Goal: Information Seeking & Learning: Understand process/instructions

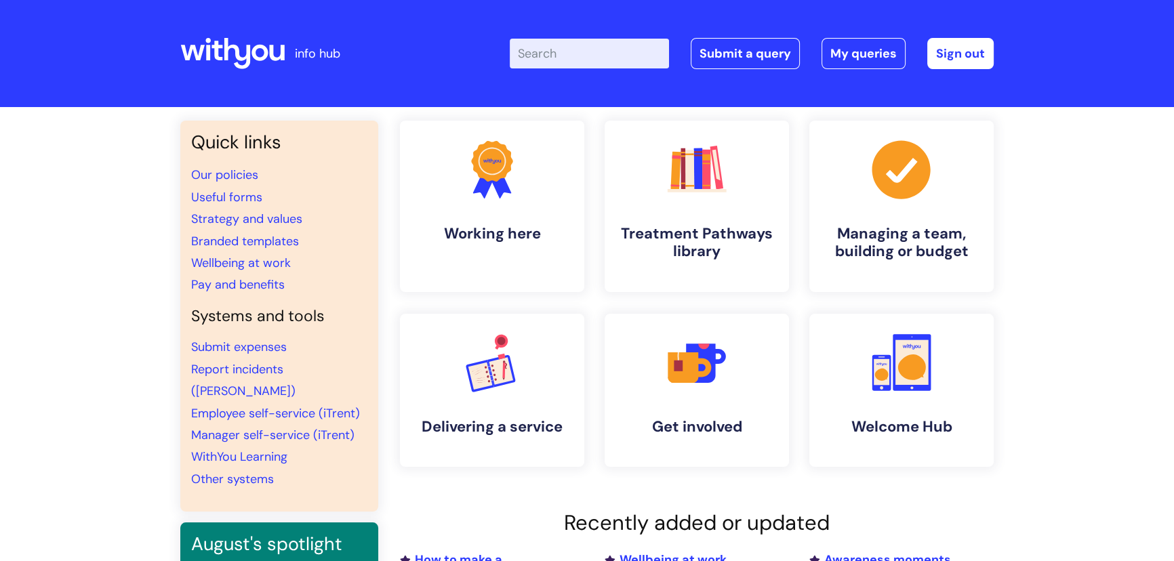
click at [551, 56] on input "Enter your search term here..." at bounding box center [589, 54] width 159 height 30
type input "Student placements"
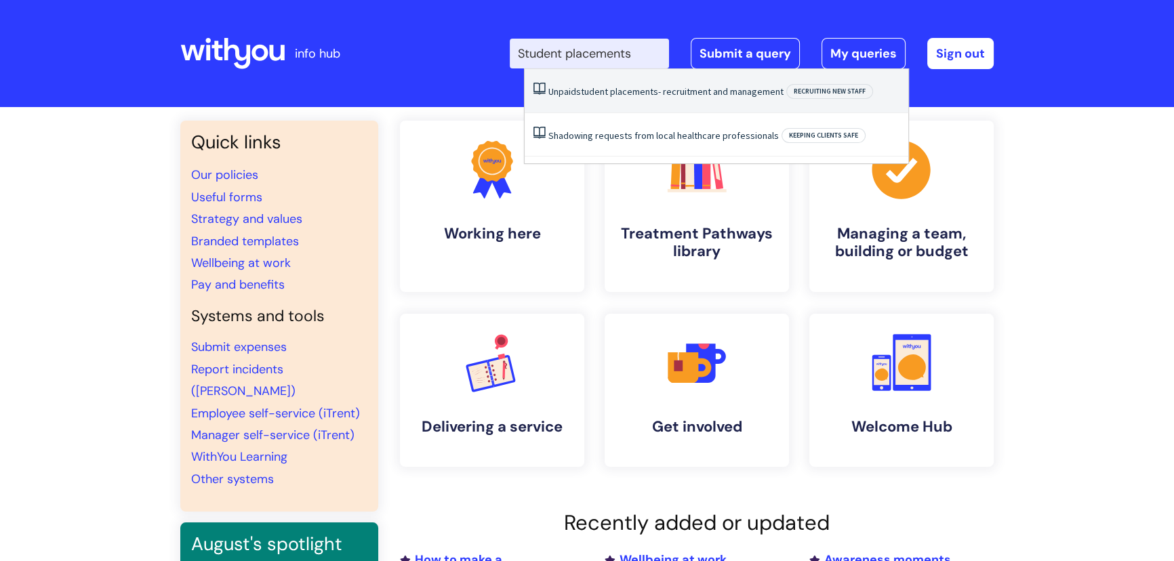
click at [583, 89] on span "student" at bounding box center [592, 91] width 32 height 12
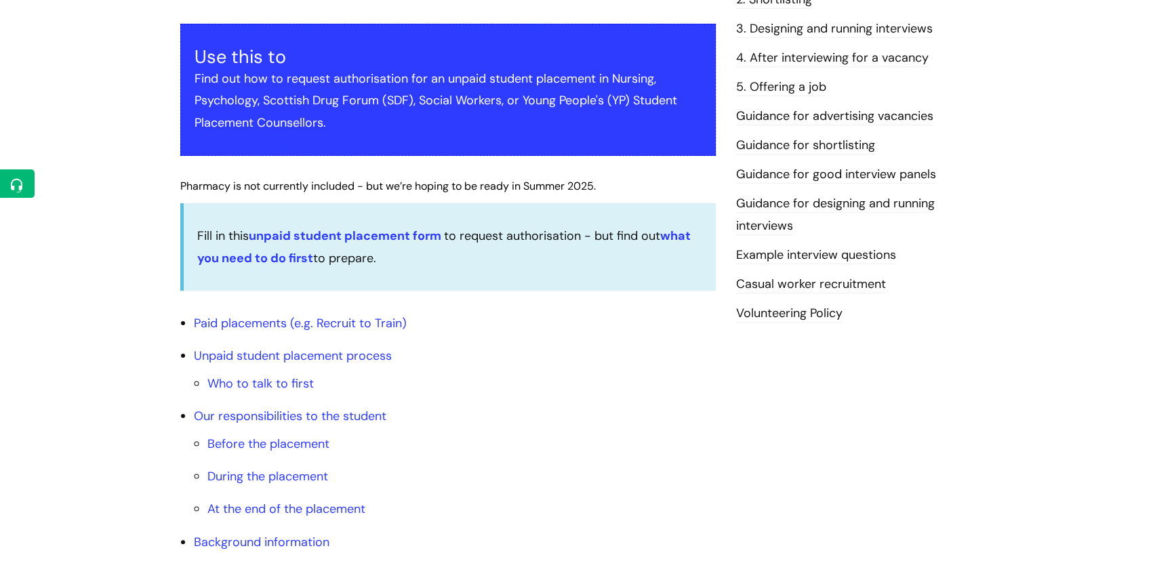
scroll to position [308, 0]
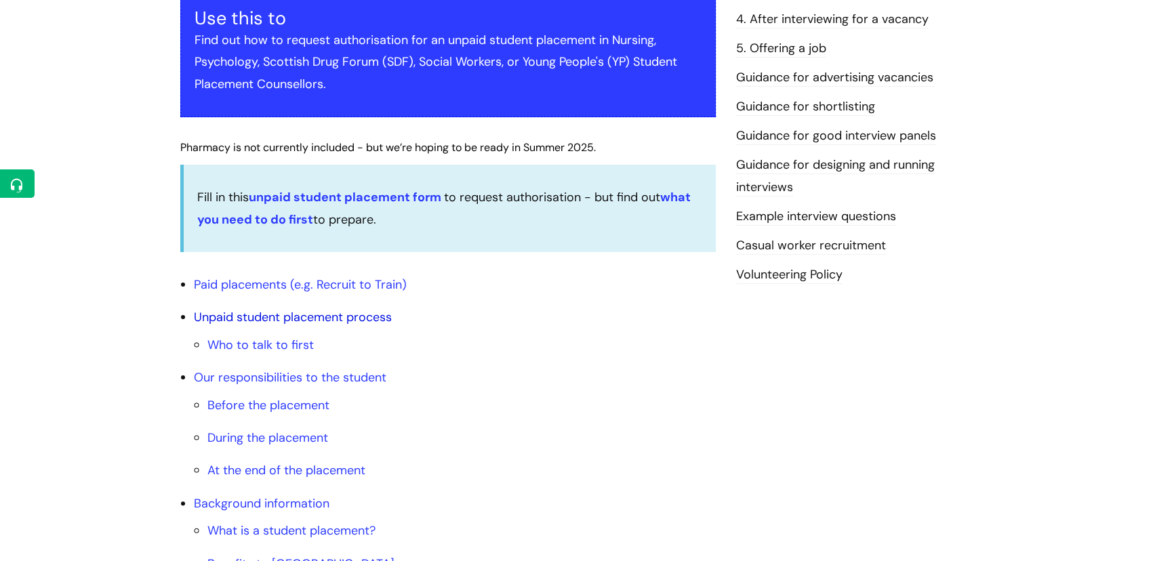
click at [295, 319] on link "Unpaid student placement process" at bounding box center [293, 317] width 198 height 16
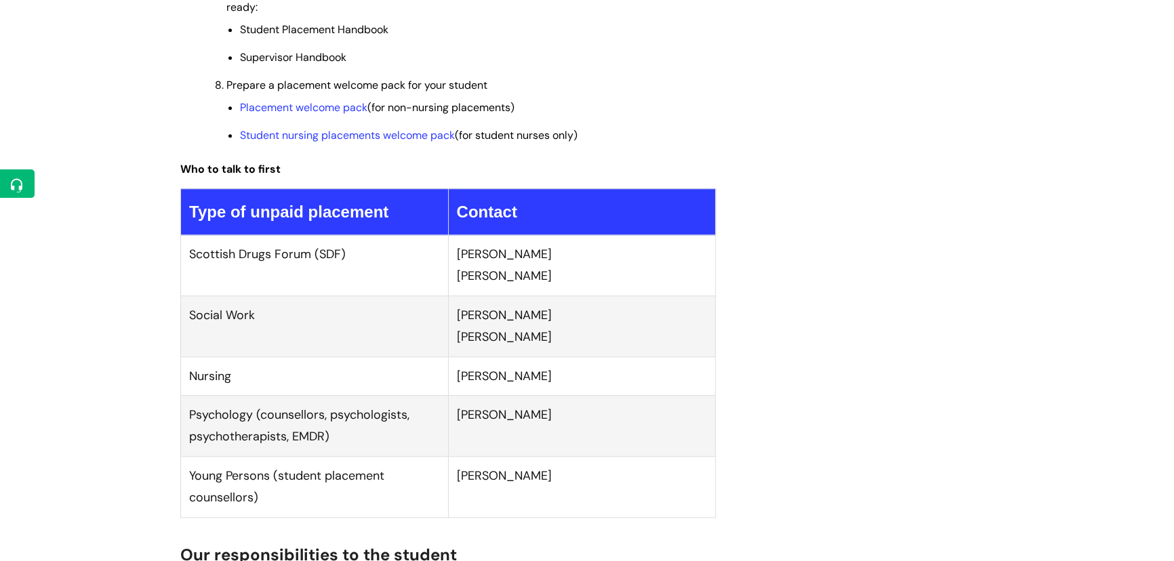
scroll to position [1207, 0]
